Goal: Information Seeking & Learning: Learn about a topic

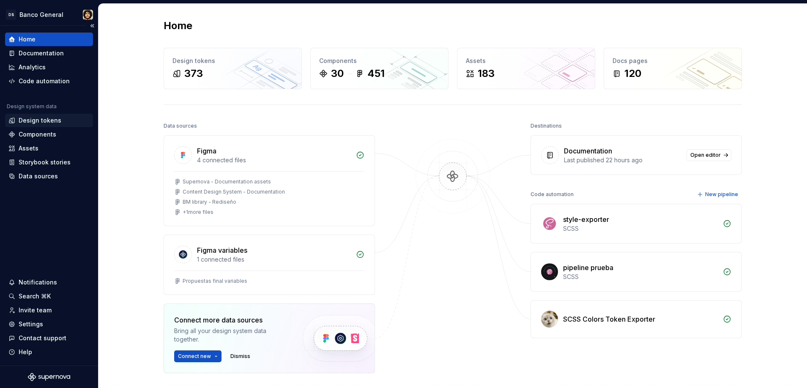
click at [41, 122] on div "Design tokens" at bounding box center [40, 120] width 43 height 8
click at [36, 53] on div "Documentation" at bounding box center [41, 53] width 45 height 8
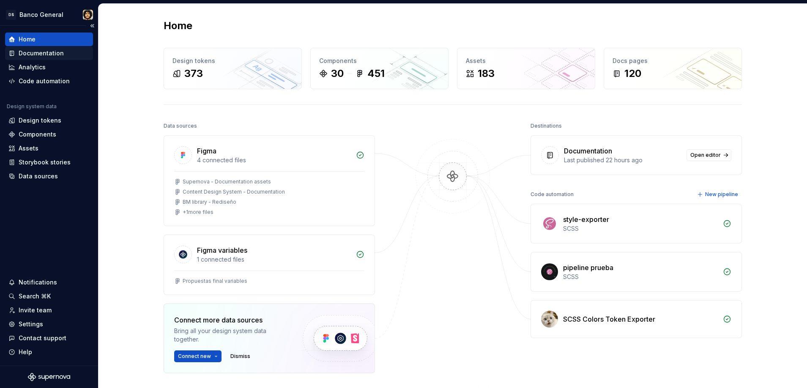
click at [36, 53] on div "Documentation" at bounding box center [41, 53] width 45 height 8
click at [36, 54] on div "Documentation" at bounding box center [41, 53] width 45 height 8
click at [42, 51] on div "Documentation" at bounding box center [41, 53] width 45 height 8
click at [52, 53] on div "Documentation" at bounding box center [41, 53] width 45 height 8
